Goal: Task Accomplishment & Management: Manage account settings

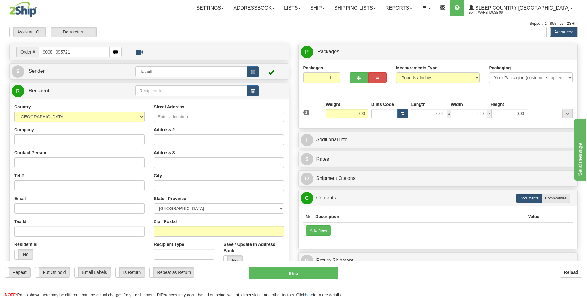
type input "9008H995721"
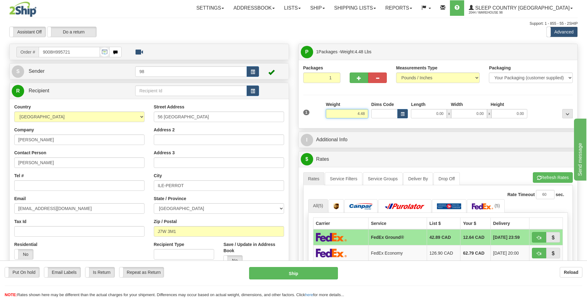
drag, startPoint x: 353, startPoint y: 113, endPoint x: 366, endPoint y: 113, distance: 13.0
click at [366, 113] on input "4.48" at bounding box center [347, 113] width 42 height 9
type input "5.00"
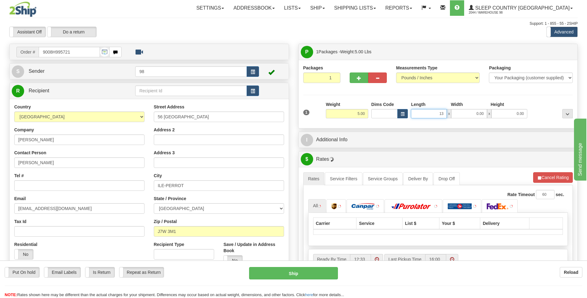
type input "13.00"
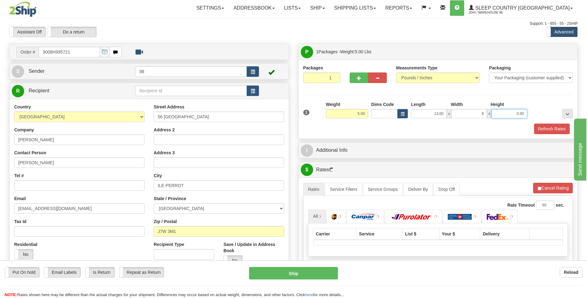
type input "8.00"
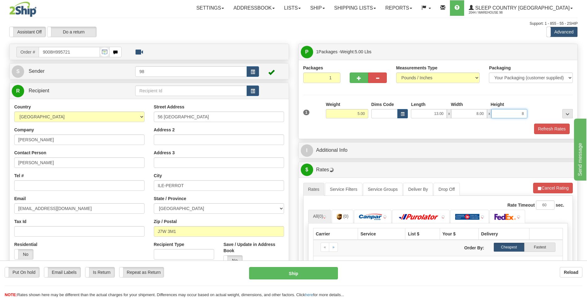
type input "8.00"
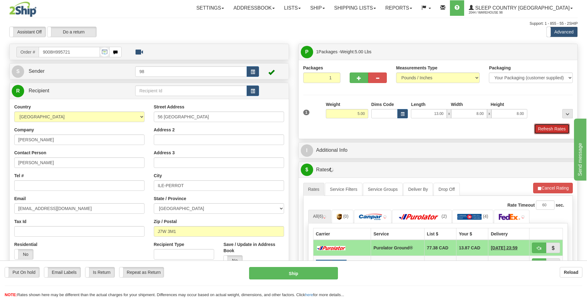
click at [544, 129] on button "Refresh Rates" at bounding box center [552, 129] width 36 height 11
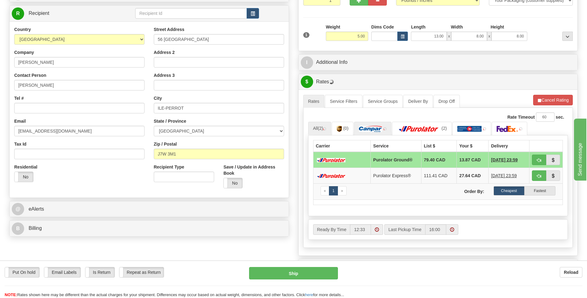
scroll to position [93, 0]
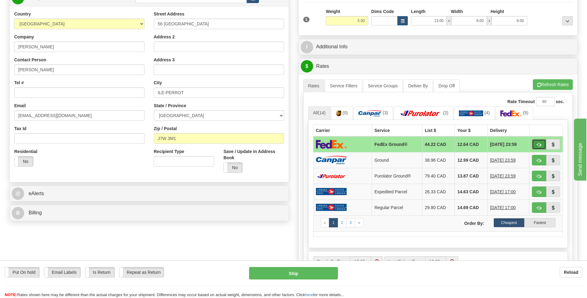
click at [539, 143] on span "button" at bounding box center [539, 145] width 4 height 4
type input "92"
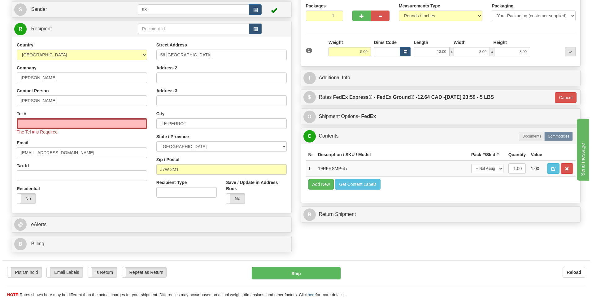
scroll to position [0, 0]
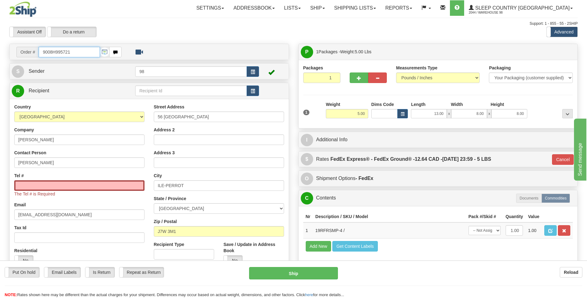
drag, startPoint x: 73, startPoint y: 54, endPoint x: 20, endPoint y: 54, distance: 52.9
click at [20, 54] on div "Order # 9008H995721" at bounding box center [68, 52] width 105 height 11
click at [69, 186] on input "Tel #" at bounding box center [79, 185] width 130 height 11
paste input "450 807-0984"
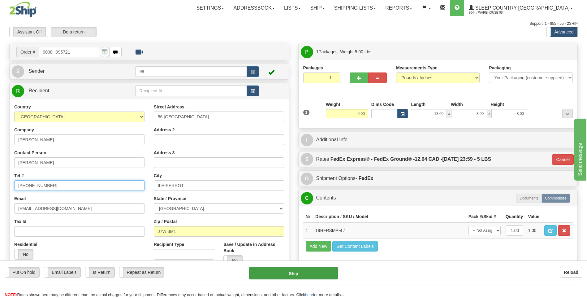
type input "450 807-0984"
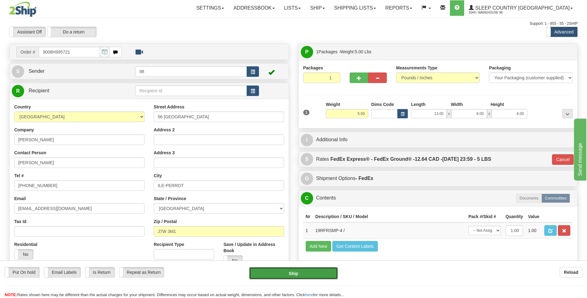
click at [291, 271] on button "Ship" at bounding box center [293, 273] width 89 height 12
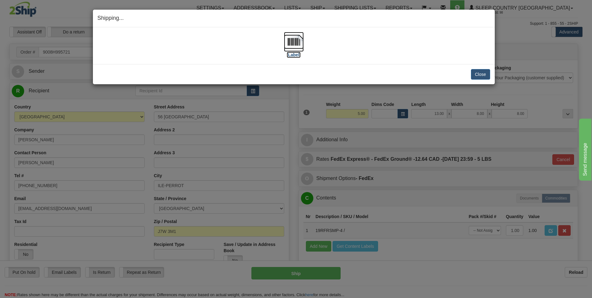
click at [295, 47] on img at bounding box center [294, 42] width 20 height 20
click at [484, 74] on button "Close" at bounding box center [480, 74] width 19 height 11
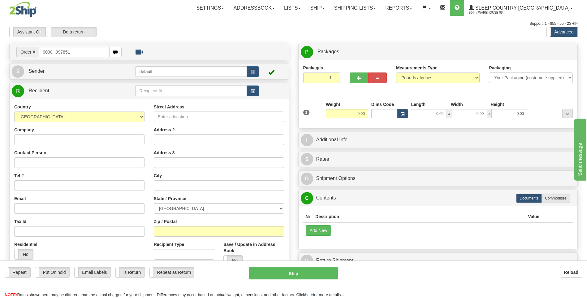
type input "9000H997851"
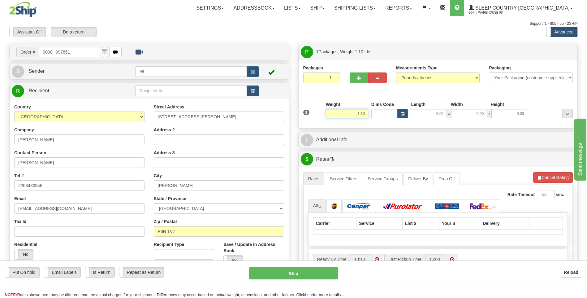
drag, startPoint x: 351, startPoint y: 113, endPoint x: 384, endPoint y: 112, distance: 32.2
click at [384, 112] on div "1 Weight 1.10 Dims Code 0.00" at bounding box center [438, 112] width 273 height 22
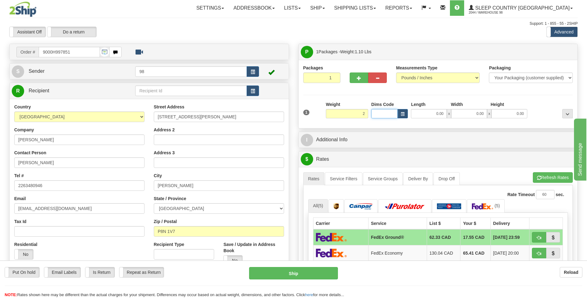
type input "2.00"
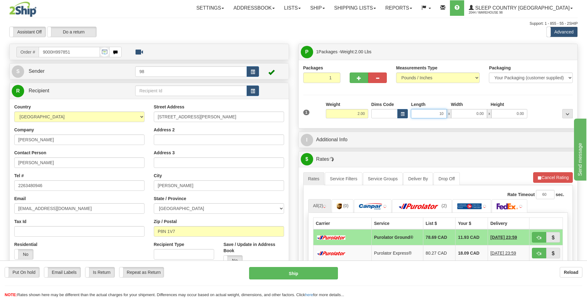
type input "10.00"
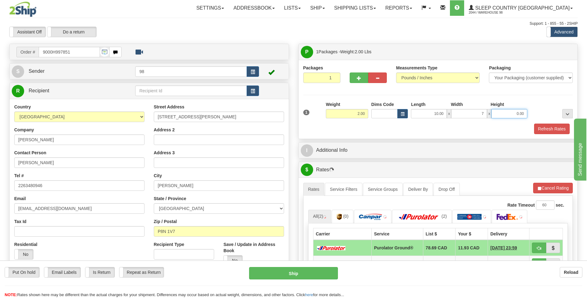
type input "7.00"
type input "3.00"
click at [546, 129] on button "Refresh Rates" at bounding box center [552, 129] width 36 height 11
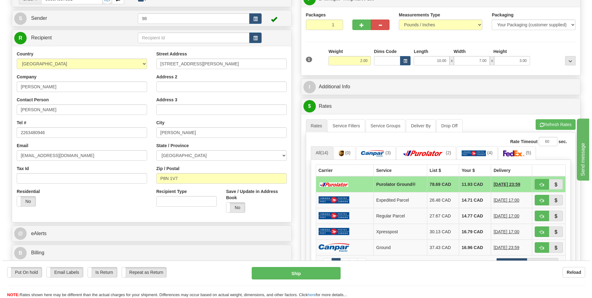
scroll to position [62, 0]
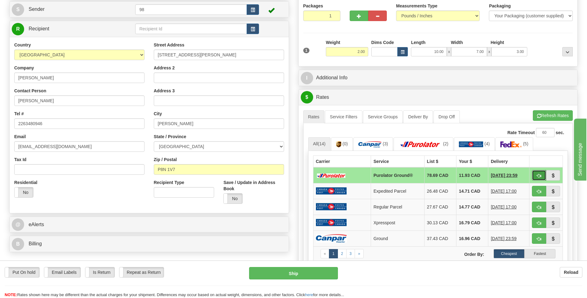
click at [537, 174] on span "button" at bounding box center [539, 176] width 4 height 4
type input "260"
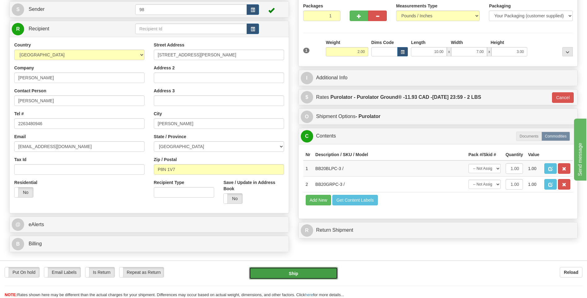
click at [298, 272] on button "Ship" at bounding box center [293, 273] width 89 height 12
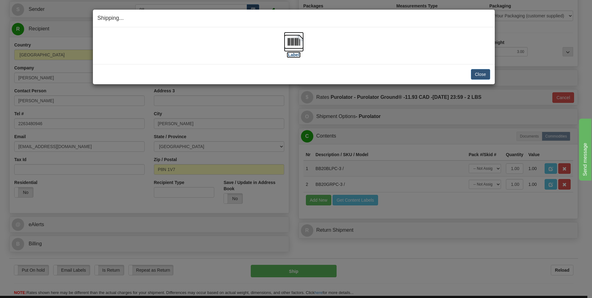
click at [296, 40] on img at bounding box center [294, 42] width 20 height 20
click at [481, 73] on button "Close" at bounding box center [480, 74] width 19 height 11
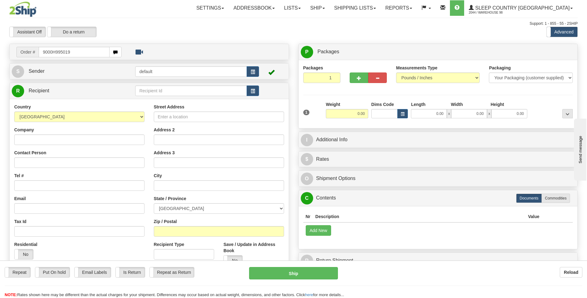
type input "9000H995019"
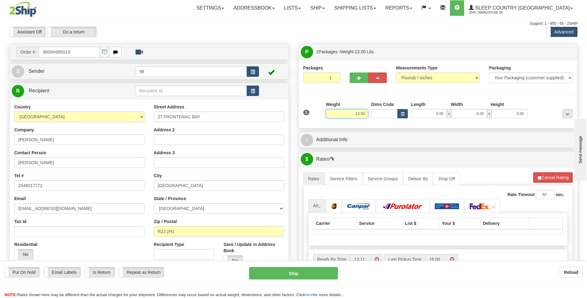
click at [378, 115] on div "1 Weight 13.50 Dims Code x x" at bounding box center [438, 112] width 273 height 22
type input "12.00"
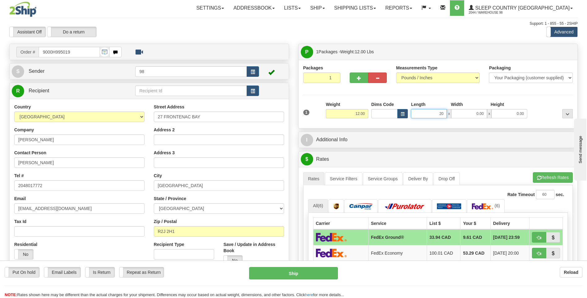
type input "20.00"
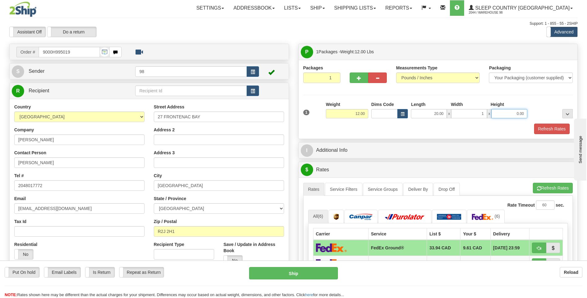
type input "1.00"
type input "10.00"
click at [477, 115] on input "1.00" at bounding box center [469, 113] width 36 height 9
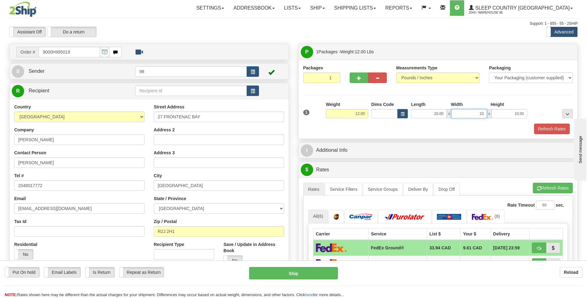
type input "10.00"
click at [550, 128] on button "Refresh Rates" at bounding box center [552, 129] width 36 height 11
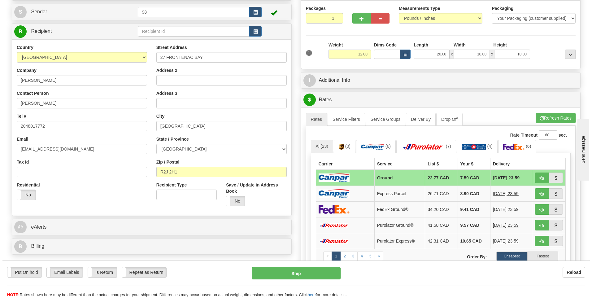
scroll to position [62, 0]
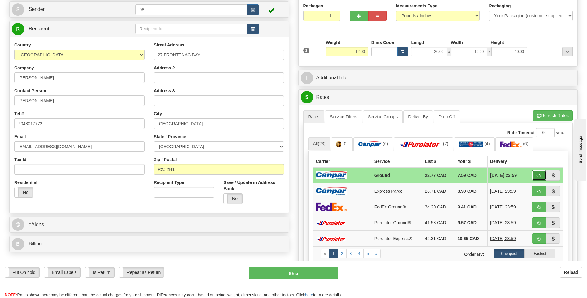
click at [536, 173] on button "button" at bounding box center [539, 175] width 14 height 11
type input "1"
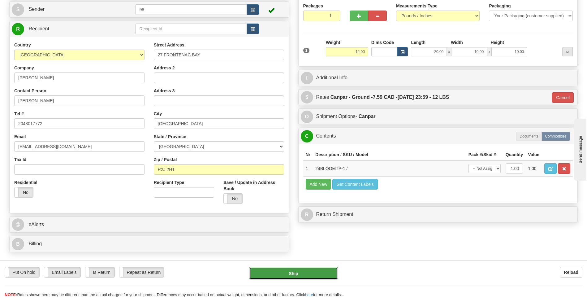
click at [311, 270] on button "Ship" at bounding box center [293, 273] width 89 height 12
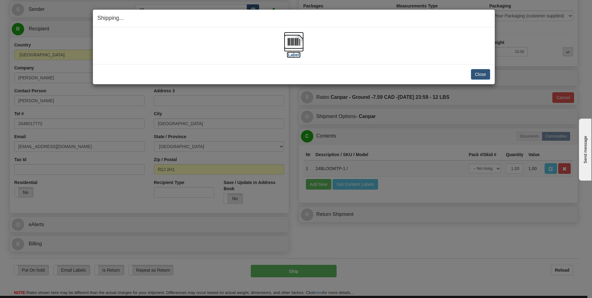
click at [295, 44] on img at bounding box center [294, 42] width 20 height 20
click at [482, 72] on button "Close" at bounding box center [480, 74] width 19 height 11
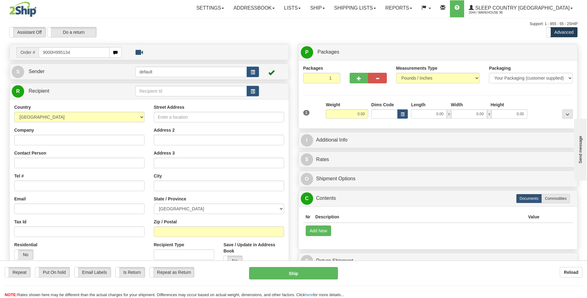
type input "9000H995134"
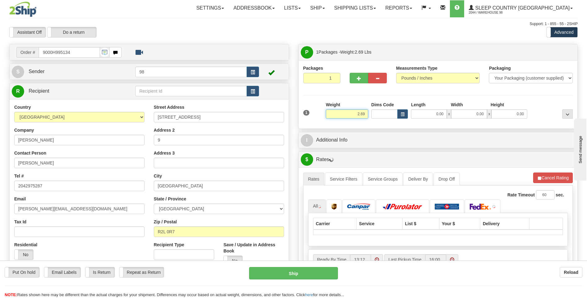
drag, startPoint x: 351, startPoint y: 112, endPoint x: 372, endPoint y: 112, distance: 20.7
click at [372, 112] on div "1 Weight 2.69 Dims Code 0.00" at bounding box center [438, 113] width 273 height 22
type input "3.00"
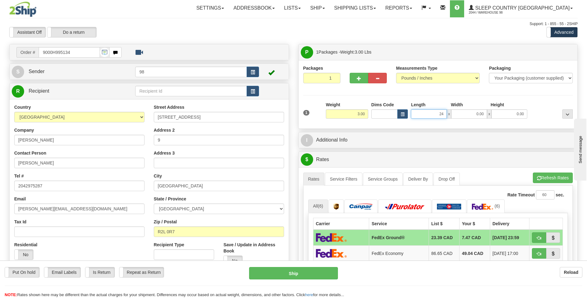
type input "24.00"
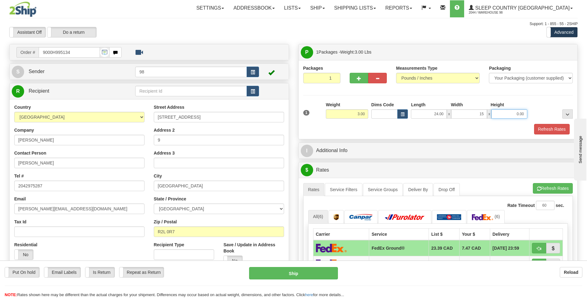
type input "15.00"
type input "6.00"
click at [552, 127] on button "Refresh Rates" at bounding box center [552, 129] width 36 height 11
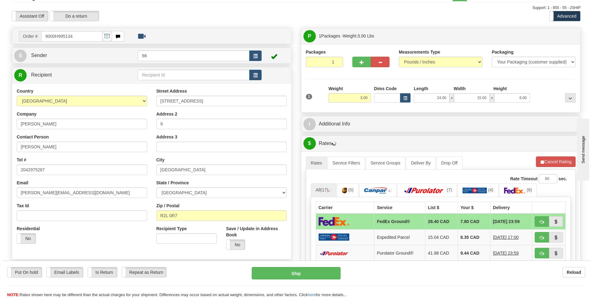
scroll to position [31, 0]
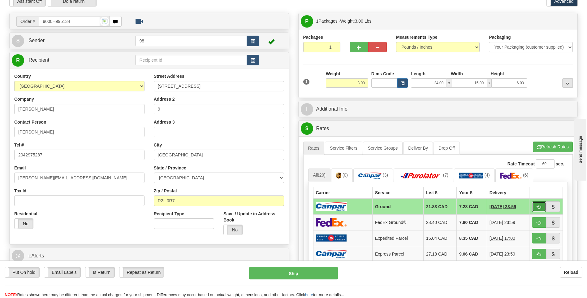
click at [538, 202] on button "button" at bounding box center [539, 206] width 14 height 11
type input "1"
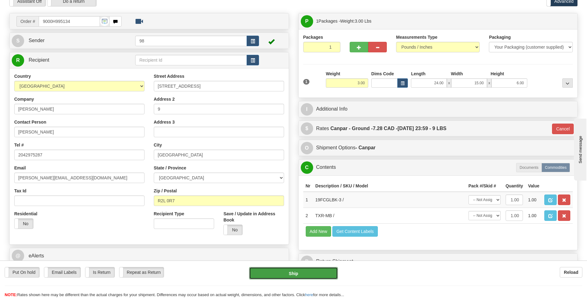
click at [304, 270] on button "Ship" at bounding box center [293, 273] width 89 height 12
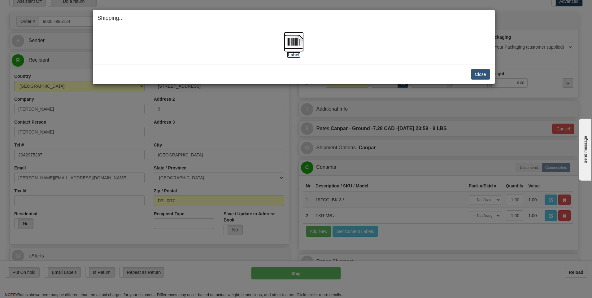
click at [299, 44] on img at bounding box center [294, 42] width 20 height 20
click at [484, 71] on button "Close" at bounding box center [480, 74] width 19 height 11
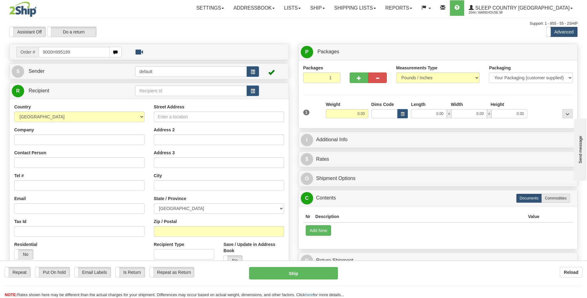
type input "9000H995199"
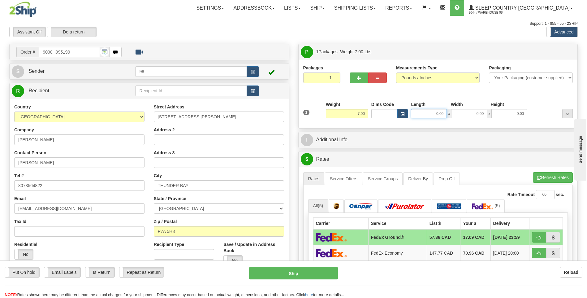
drag, startPoint x: 429, startPoint y: 114, endPoint x: 455, endPoint y: 114, distance: 26.3
click at [455, 114] on div "0.00 x 0.00 x 0.00" at bounding box center [469, 113] width 116 height 9
type input "24.00"
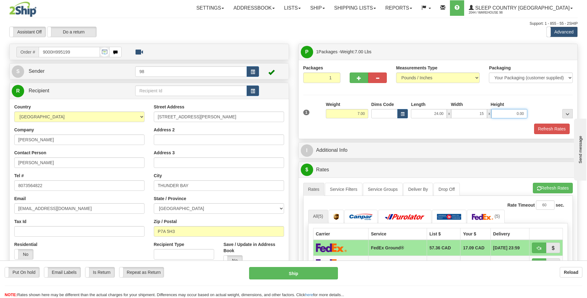
type input "15.00"
type input "10.00"
click at [546, 128] on button "Refresh Rates" at bounding box center [552, 129] width 36 height 11
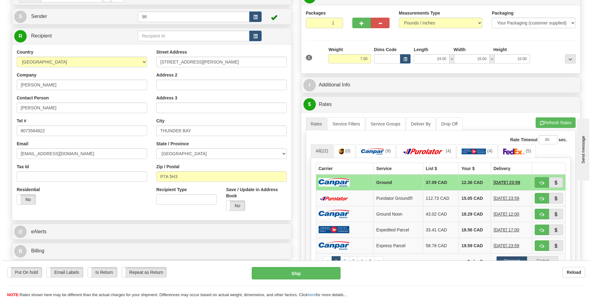
scroll to position [62, 0]
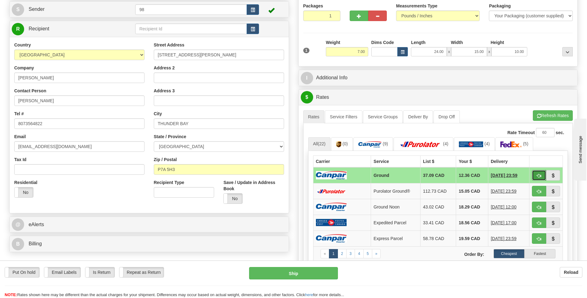
click at [541, 174] on span "button" at bounding box center [539, 176] width 4 height 4
type input "1"
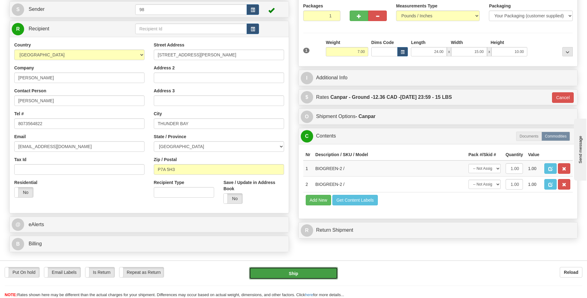
click at [306, 270] on button "Ship" at bounding box center [293, 273] width 89 height 12
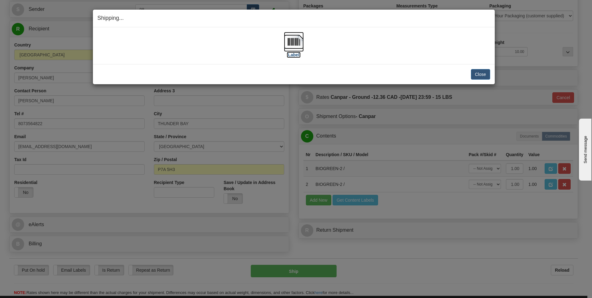
click at [299, 43] on img at bounding box center [294, 42] width 20 height 20
click at [479, 74] on button "Close" at bounding box center [480, 74] width 19 height 11
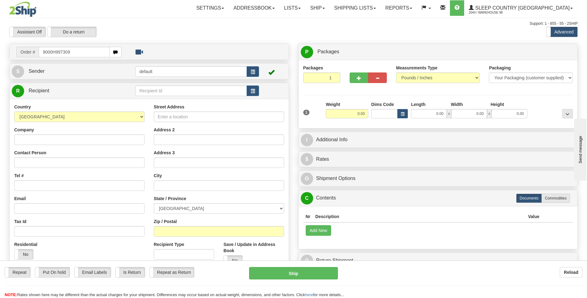
type input "9000H997309"
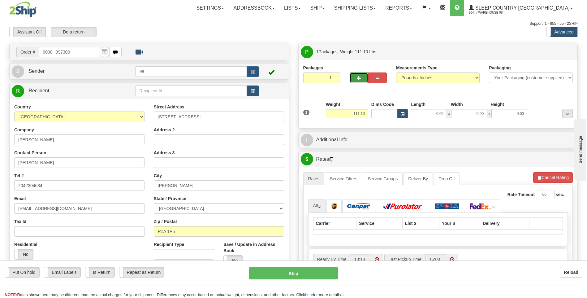
click at [360, 76] on span "button" at bounding box center [359, 78] width 4 height 4
type input "2"
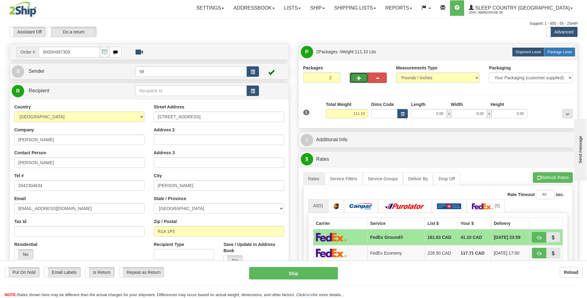
click at [554, 51] on span "Package Level" at bounding box center [560, 52] width 24 height 4
radio input "true"
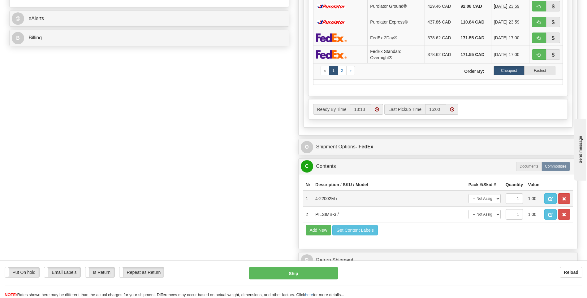
scroll to position [279, 0]
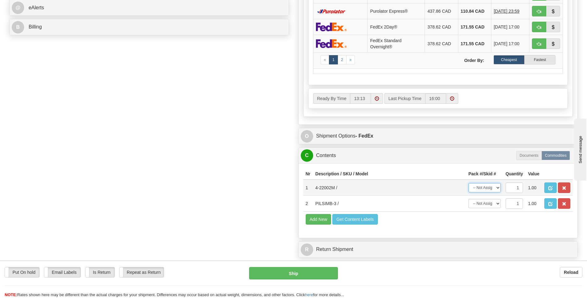
click at [498, 188] on select "-- Not Assigned -- Package 1 Package 2" at bounding box center [485, 187] width 32 height 9
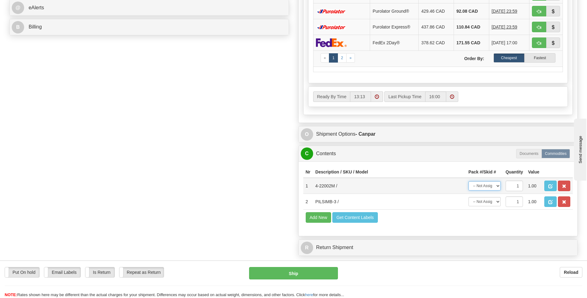
select select "0"
click at [469, 181] on select "-- Not Assigned -- Package 1 Package 2" at bounding box center [485, 185] width 32 height 9
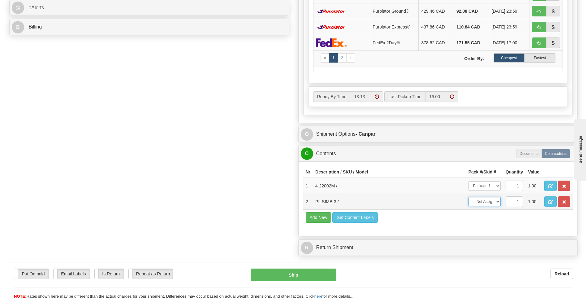
click at [487, 203] on select "-- Not Assigned -- Package 1 Package 2" at bounding box center [485, 201] width 32 height 9
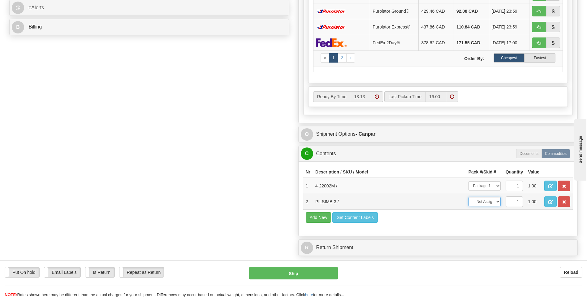
select select "1"
click at [469, 197] on select "-- Not Assigned -- Package 1 Package 2" at bounding box center [485, 201] width 32 height 9
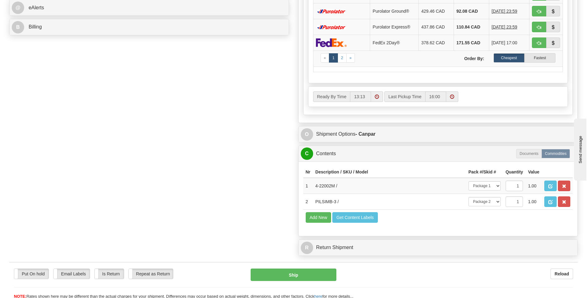
click at [456, 226] on div "Nr Description / SKU / Model Pack #/Skid # Quantity Value 1 4-22002M / -- Not A…" at bounding box center [438, 198] width 279 height 75
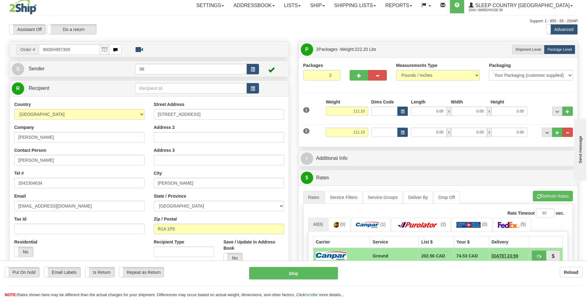
scroll to position [0, 0]
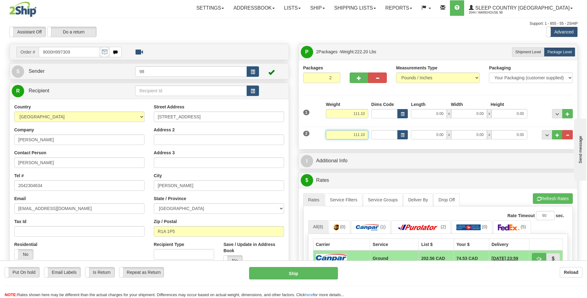
drag, startPoint x: 344, startPoint y: 134, endPoint x: 378, endPoint y: 133, distance: 34.4
click at [378, 133] on div "2 Weight 111.10 Dims Code Length Width 0.00" at bounding box center [438, 134] width 273 height 21
type input "4.00"
type input "18.00"
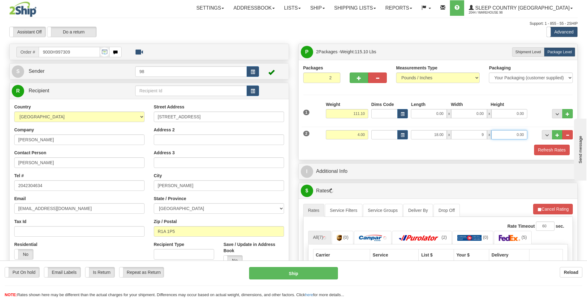
type input "9.00"
type input "8.00"
drag, startPoint x: 347, startPoint y: 113, endPoint x: 378, endPoint y: 114, distance: 31.3
click at [378, 114] on div "1 Weight 111.10 Dims Code x" at bounding box center [438, 112] width 273 height 22
type input "105.00"
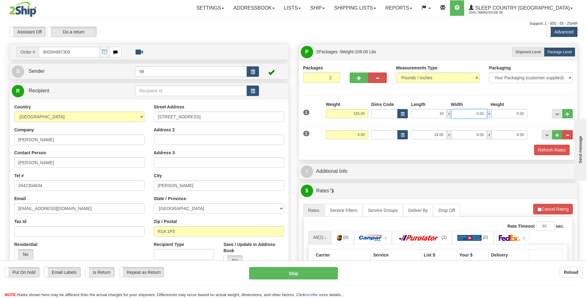
type input "19.00"
type input "44.00"
click at [558, 150] on button "Refresh Rates" at bounding box center [552, 150] width 36 height 11
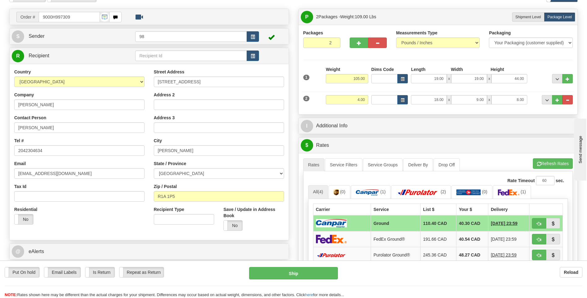
scroll to position [62, 0]
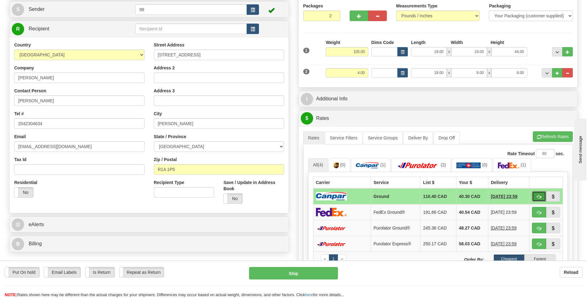
click at [541, 195] on span "button" at bounding box center [539, 197] width 4 height 4
type input "1"
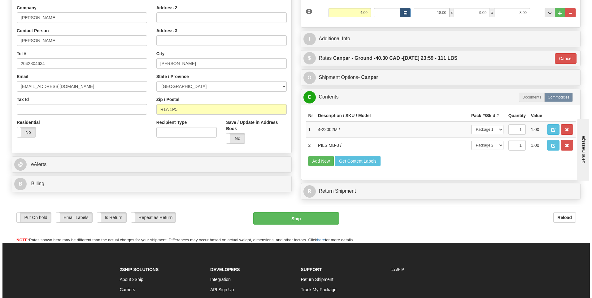
scroll to position [124, 0]
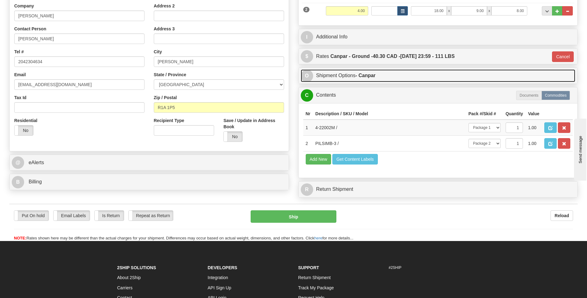
click at [376, 73] on strong "- Canpar" at bounding box center [366, 75] width 20 height 5
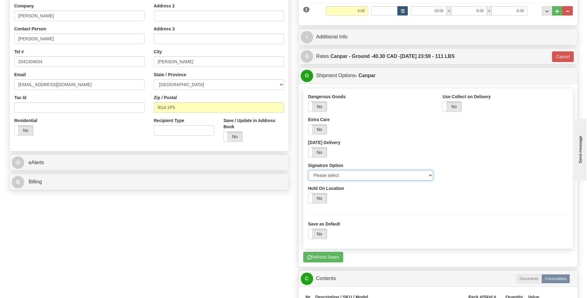
click at [338, 174] on select "Please select No Signature Required Signature Required Adult Signature" at bounding box center [370, 175] width 125 height 11
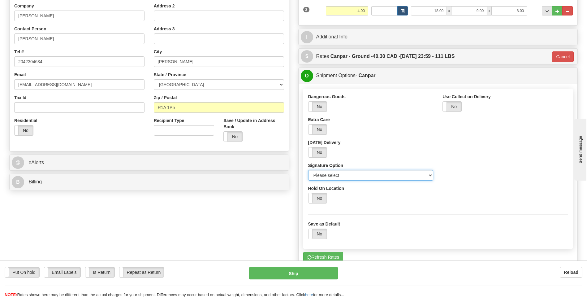
select select "2"
click at [308, 170] on select "Please select No Signature Required Signature Required Adult Signature" at bounding box center [370, 175] width 125 height 11
click at [293, 271] on button "Ship" at bounding box center [293, 273] width 89 height 12
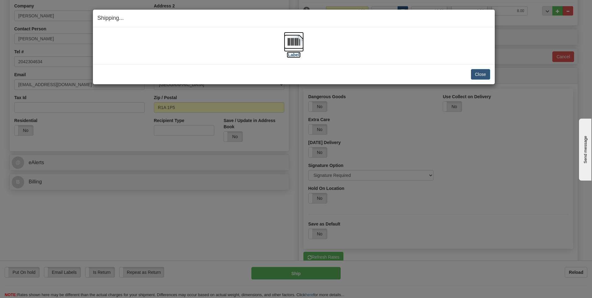
click at [296, 41] on img at bounding box center [294, 42] width 20 height 20
click at [485, 73] on button "Close" at bounding box center [480, 74] width 19 height 11
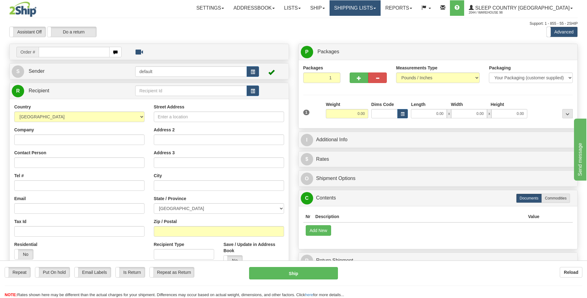
click at [379, 7] on link "Shipping lists" at bounding box center [355, 7] width 51 height 15
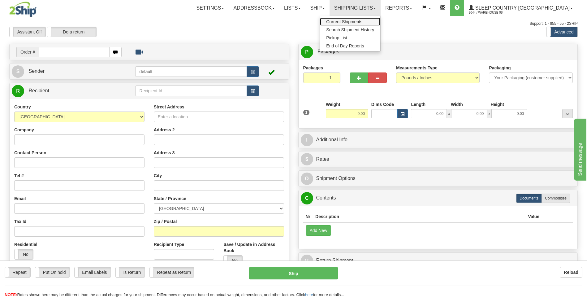
click at [362, 21] on span "Current Shipments" at bounding box center [344, 21] width 36 height 5
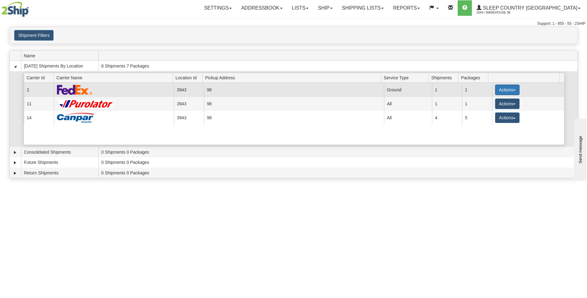
click at [511, 89] on button "Actions" at bounding box center [507, 90] width 25 height 11
click at [488, 110] on span "Close" at bounding box center [483, 109] width 14 height 4
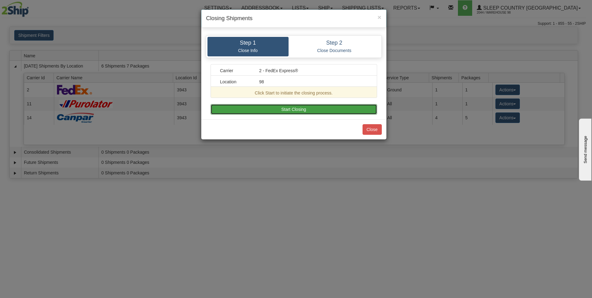
click at [341, 108] on button "Start Closing" at bounding box center [293, 109] width 167 height 11
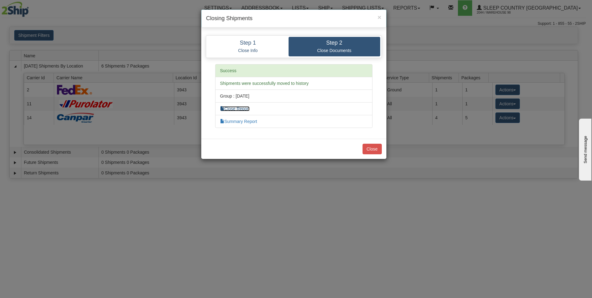
click at [242, 106] on link "Close Report" at bounding box center [235, 108] width 30 height 5
click at [371, 148] on button "Close" at bounding box center [371, 149] width 19 height 11
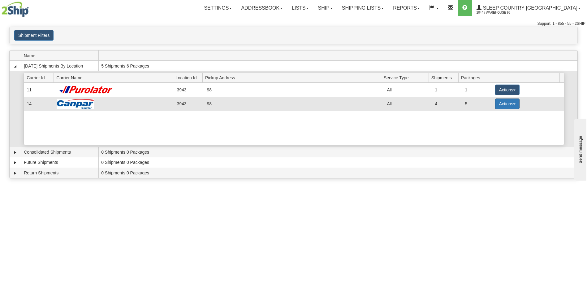
click at [513, 104] on span "button" at bounding box center [514, 103] width 2 height 1
click at [486, 124] on span "Close" at bounding box center [483, 123] width 14 height 4
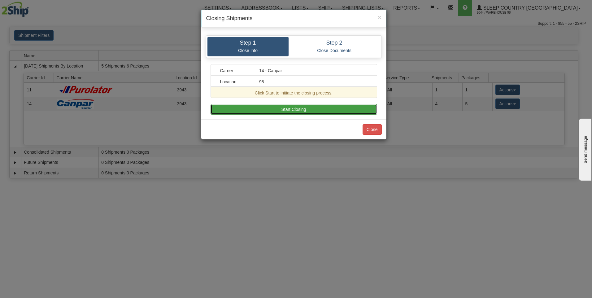
click at [328, 107] on button "Start Closing" at bounding box center [293, 109] width 167 height 11
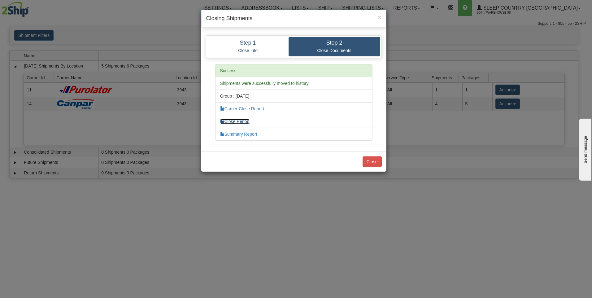
click at [244, 122] on link "Close Report" at bounding box center [235, 121] width 30 height 5
click at [374, 162] on button "Close" at bounding box center [371, 161] width 19 height 11
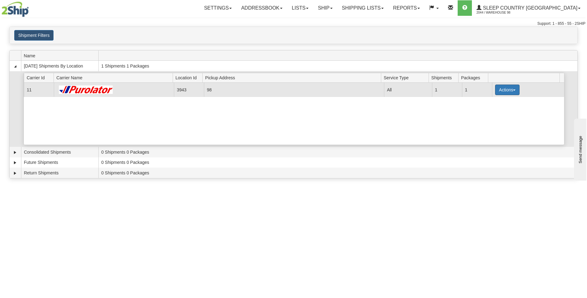
click at [513, 90] on span "button" at bounding box center [514, 89] width 2 height 1
click at [490, 119] on span "Pickup" at bounding box center [484, 117] width 16 height 4
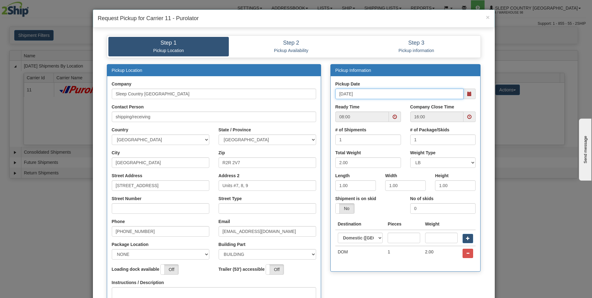
click at [361, 94] on input "[DATE]" at bounding box center [399, 94] width 128 height 11
click at [468, 93] on span at bounding box center [469, 94] width 4 height 4
click at [355, 154] on td "18" at bounding box center [354, 152] width 12 height 9
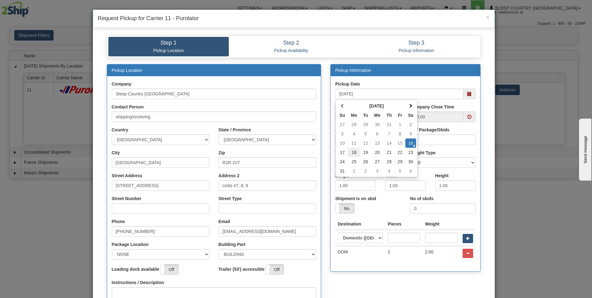
type input "[DATE]"
click at [393, 116] on span at bounding box center [395, 117] width 4 height 4
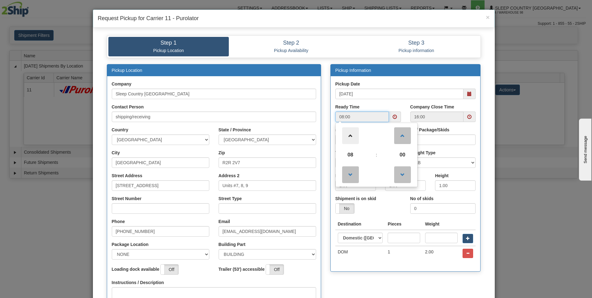
click at [350, 137] on span at bounding box center [350, 135] width 17 height 17
type input "12:00"
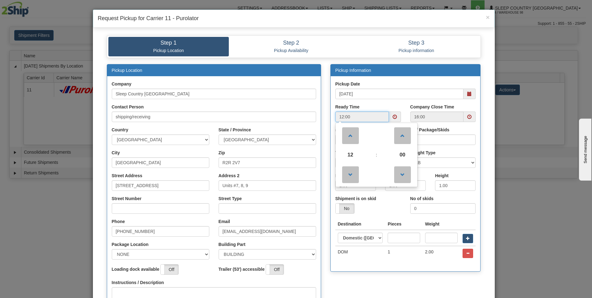
click at [360, 119] on input "12:00" at bounding box center [362, 116] width 54 height 11
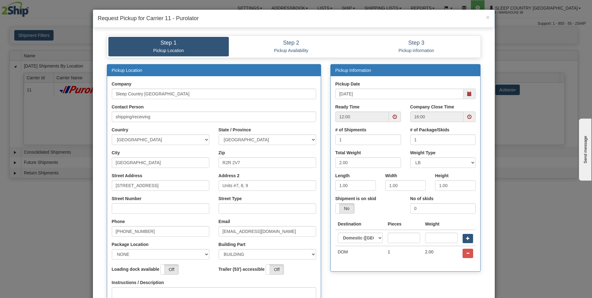
click at [380, 105] on div "Ready Time 12:00" at bounding box center [368, 113] width 66 height 18
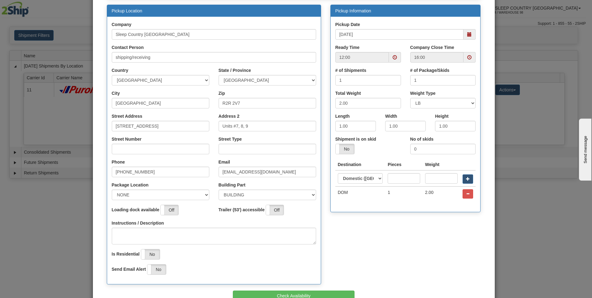
scroll to position [62, 0]
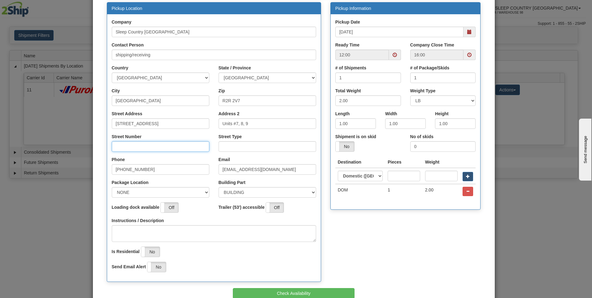
click at [172, 146] on input "Street Number" at bounding box center [161, 146] width 98 height 11
type input "8"
click at [240, 143] on input "Street Type" at bounding box center [268, 146] width 98 height 11
type input "Drive"
click at [203, 191] on select "NONE FRONT REAR SIDE" at bounding box center [161, 192] width 98 height 11
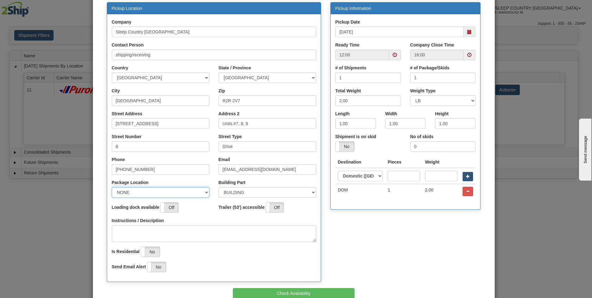
select select "2"
click at [112, 187] on select "NONE FRONT REAR SIDE" at bounding box center [161, 192] width 98 height 11
click at [186, 232] on textarea "Instructions / Description" at bounding box center [214, 233] width 204 height 17
type textarea "rear dock"
click at [337, 248] on div "Pickup Location Company Sleep Country [GEOGRAPHIC_DATA] Contact Person shipping…" at bounding box center [293, 145] width 383 height 286
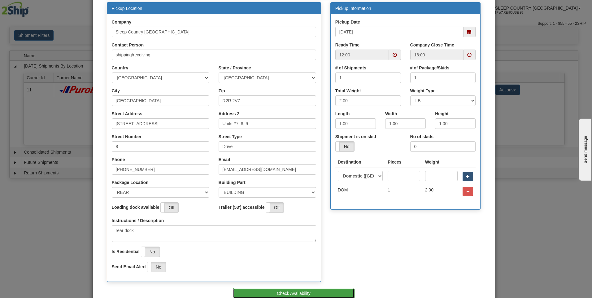
click at [308, 291] on button "Check Availability" at bounding box center [294, 293] width 122 height 11
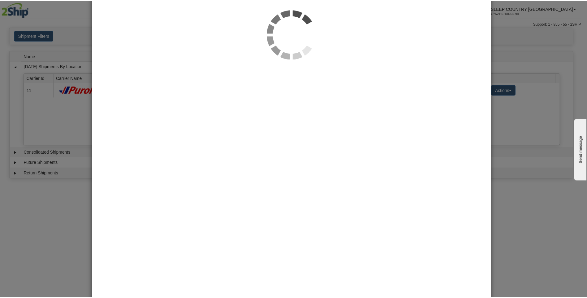
scroll to position [0, 0]
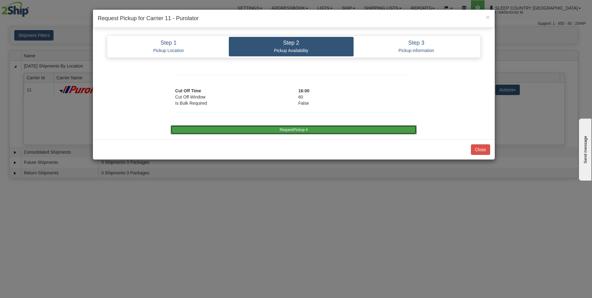
click at [298, 128] on button "RequestPickup #" at bounding box center [294, 129] width 246 height 9
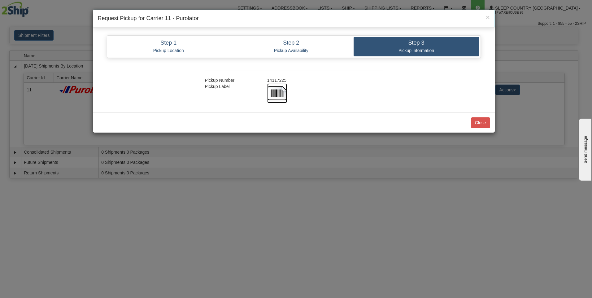
click at [277, 88] on img at bounding box center [277, 93] width 20 height 20
click at [479, 121] on button "Close" at bounding box center [480, 122] width 19 height 11
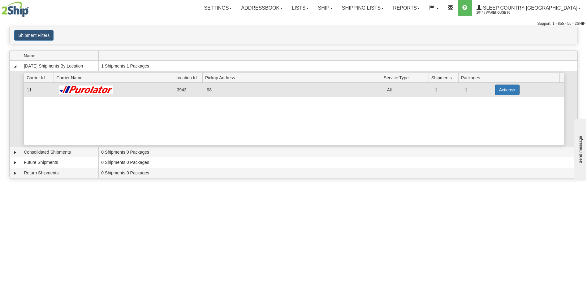
click at [503, 89] on button "Actions" at bounding box center [507, 90] width 25 height 11
click at [489, 109] on span "Close" at bounding box center [483, 109] width 14 height 4
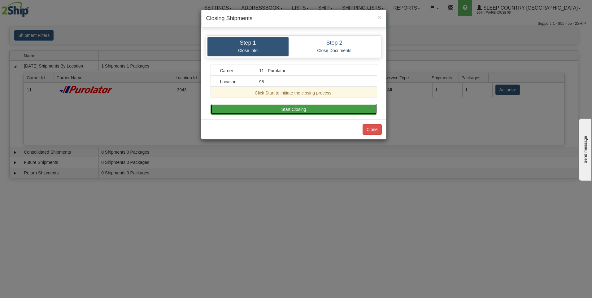
click at [309, 108] on button "Start Closing" at bounding box center [293, 109] width 167 height 11
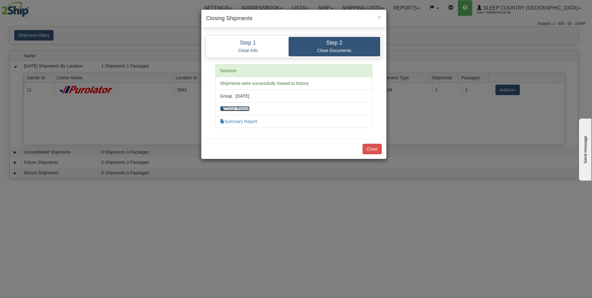
click at [241, 108] on link "Close Report" at bounding box center [235, 108] width 30 height 5
click at [376, 150] on button "Close" at bounding box center [371, 149] width 19 height 11
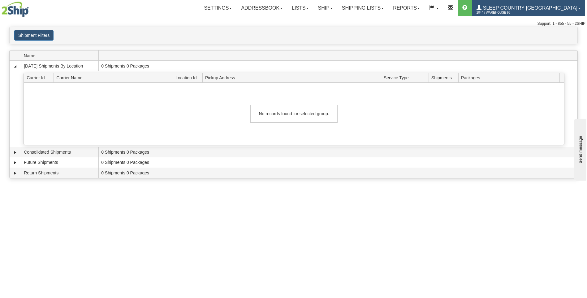
click at [538, 9] on span "Sleep Country [GEOGRAPHIC_DATA]" at bounding box center [530, 7] width 96 height 5
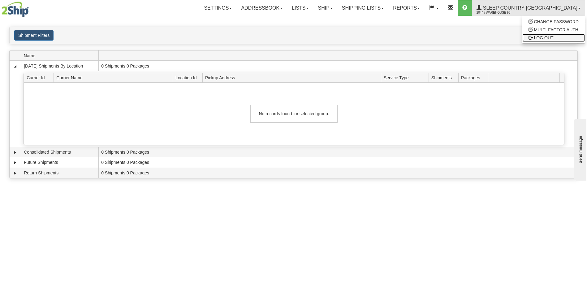
click at [545, 35] on span "LOG OUT" at bounding box center [544, 37] width 20 height 5
